Goal: Task Accomplishment & Management: Manage account settings

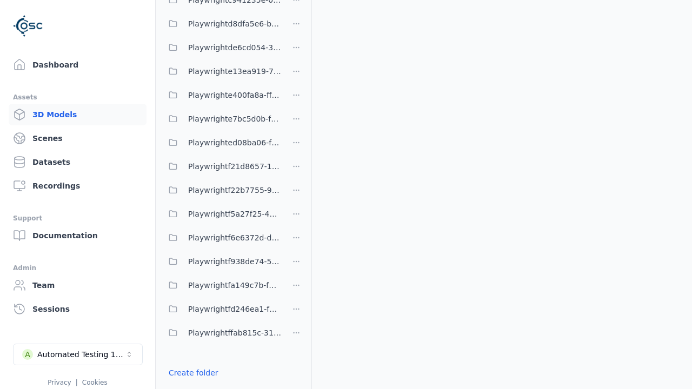
click at [193, 373] on link "Create folder" at bounding box center [194, 372] width 50 height 11
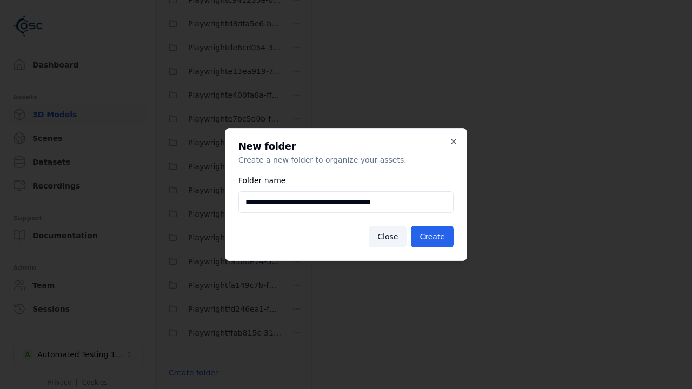
type input "**********"
click at [432, 237] on button "Create" at bounding box center [432, 237] width 43 height 22
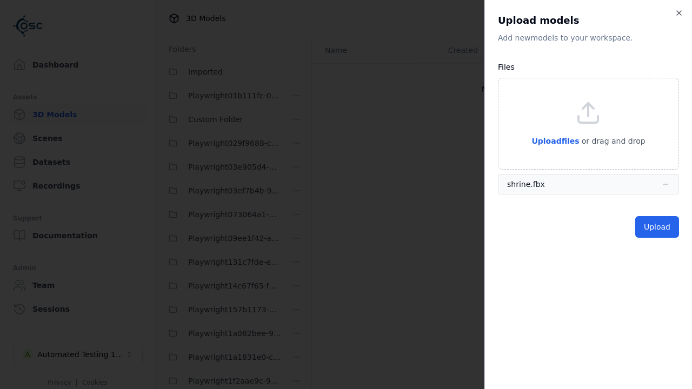
click at [657, 227] on button "Upload" at bounding box center [657, 227] width 44 height 22
